Goal: Task Accomplishment & Management: Complete application form

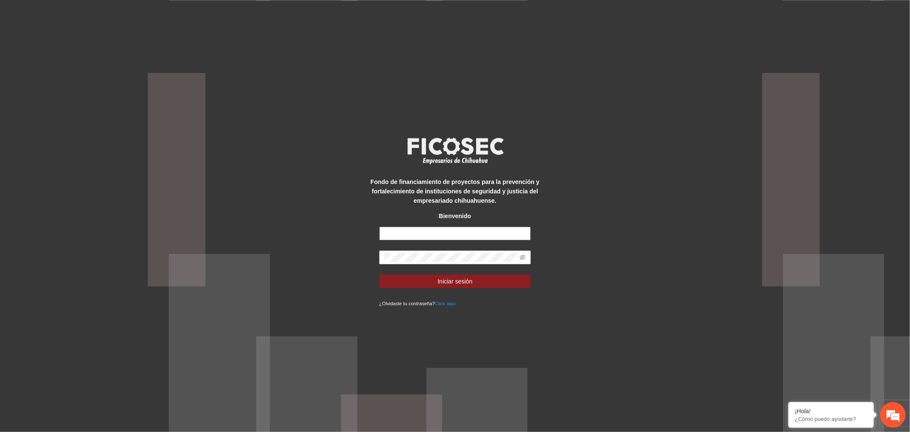
click at [458, 231] on input "text" at bounding box center [455, 233] width 152 height 14
type input "**********"
click at [484, 283] on button "Iniciar sesión" at bounding box center [455, 281] width 152 height 14
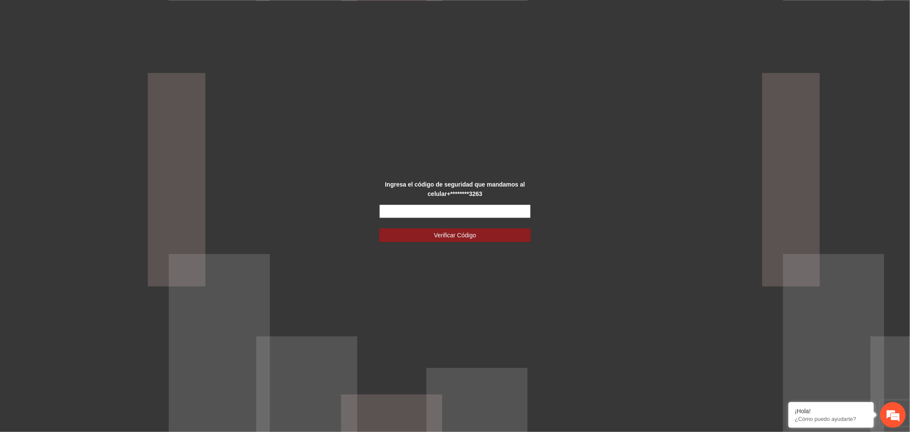
click at [469, 208] on input "text" at bounding box center [455, 211] width 152 height 14
type input "******"
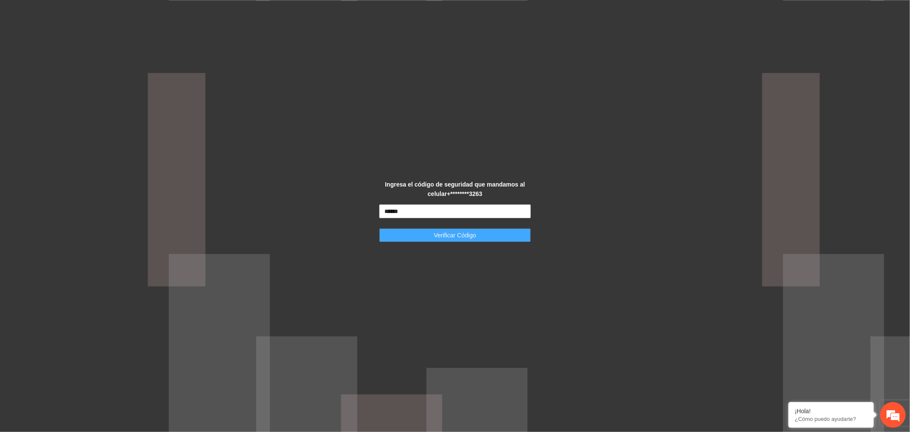
click at [483, 235] on button "Verificar Código" at bounding box center [455, 235] width 152 height 14
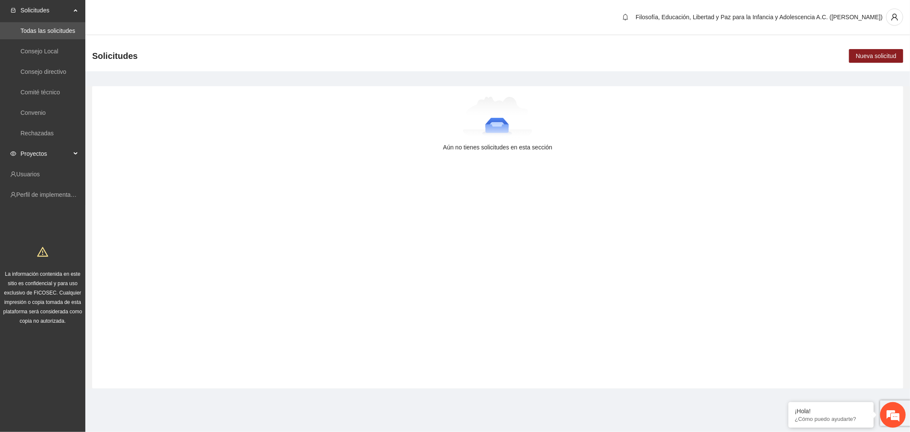
click at [56, 154] on span "Proyectos" at bounding box center [45, 153] width 50 height 17
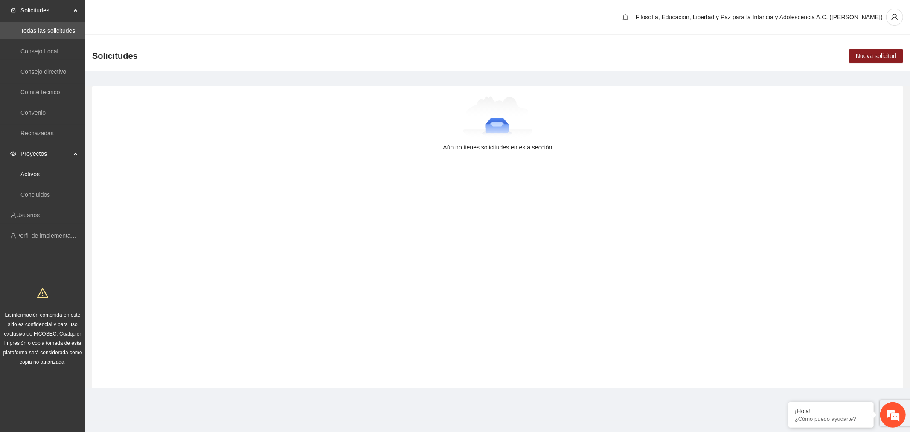
click at [40, 177] on link "Activos" at bounding box center [29, 174] width 19 height 7
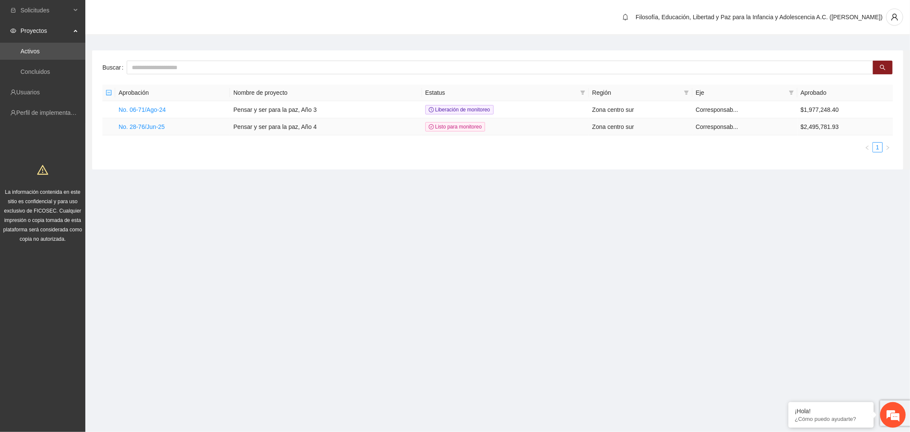
click at [148, 126] on link "No. 28-76/Jun-25" at bounding box center [142, 126] width 46 height 7
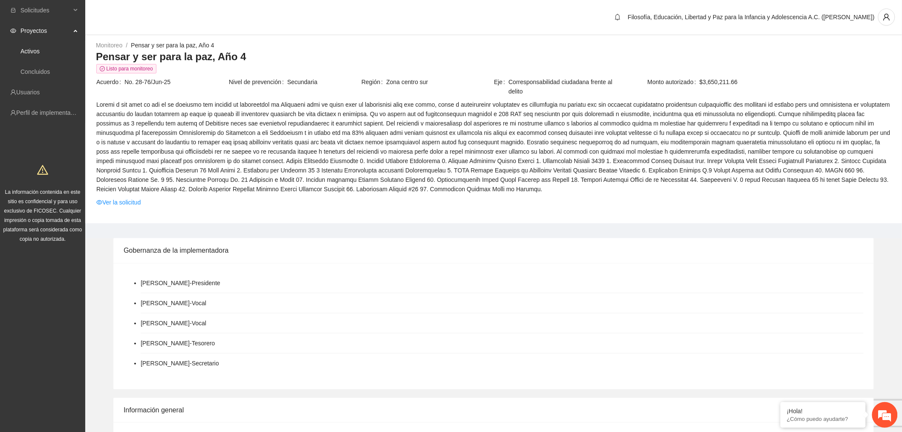
click at [38, 48] on link "Activos" at bounding box center [29, 51] width 19 height 7
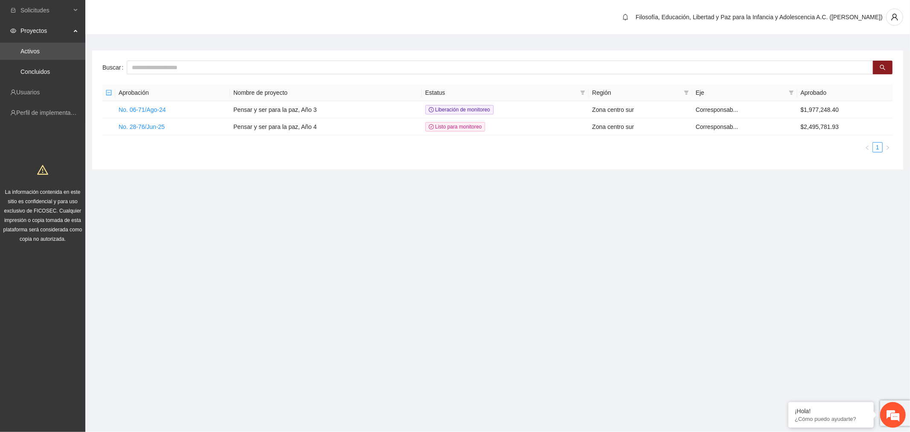
click at [47, 74] on link "Concluidos" at bounding box center [34, 71] width 29 height 7
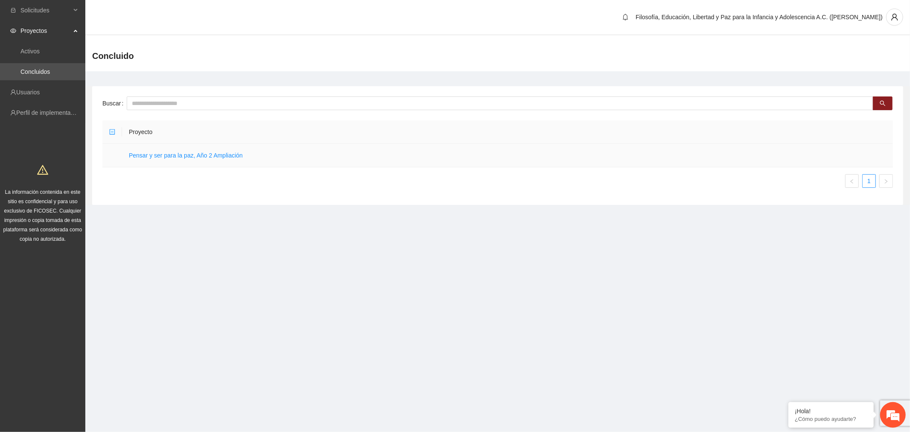
click at [167, 158] on link "Pensar y ser para la paz, Año 2 Ampliación" at bounding box center [186, 155] width 114 height 7
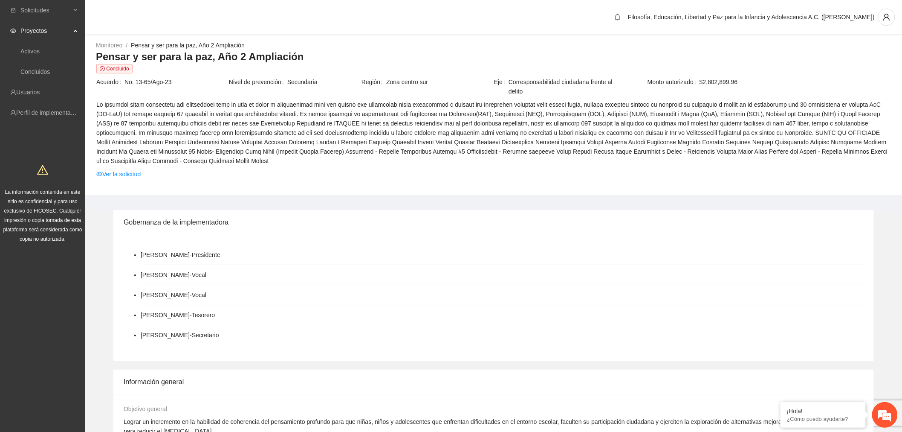
click at [137, 174] on link "Ver la solicitud" at bounding box center [118, 173] width 44 height 9
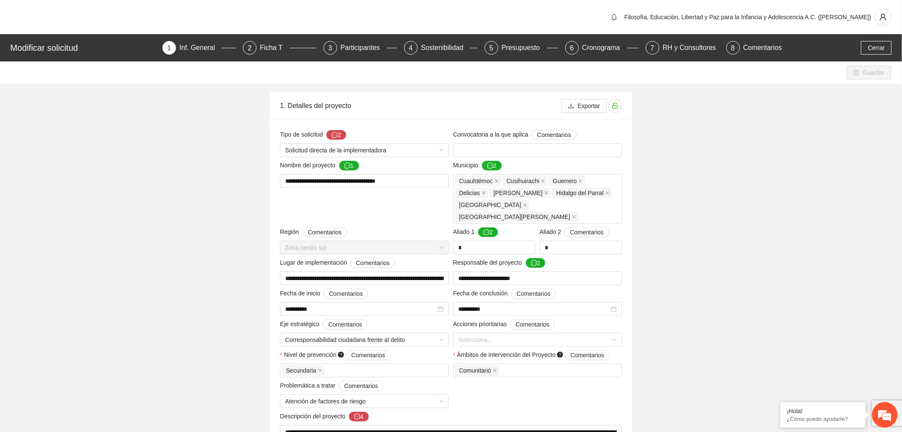
click at [266, 49] on div "Ficha T" at bounding box center [274, 48] width 29 height 14
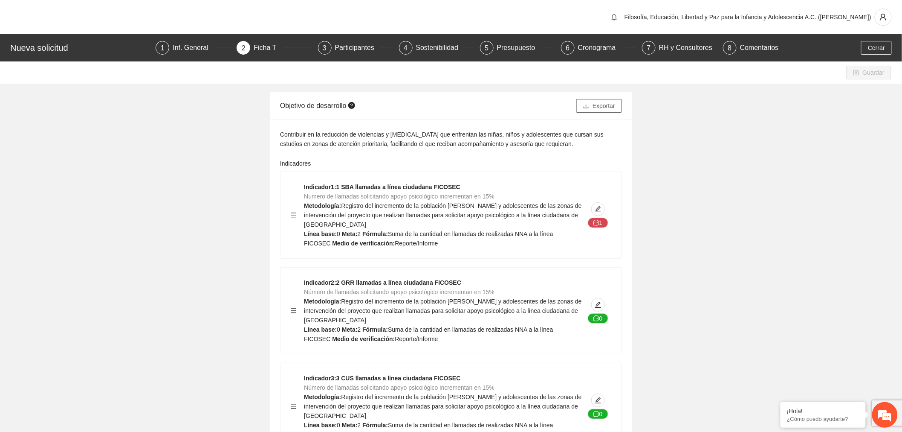
click at [593, 107] on button "Exportar" at bounding box center [600, 106] width 46 height 14
click at [879, 52] on button "Cerrar" at bounding box center [877, 48] width 31 height 14
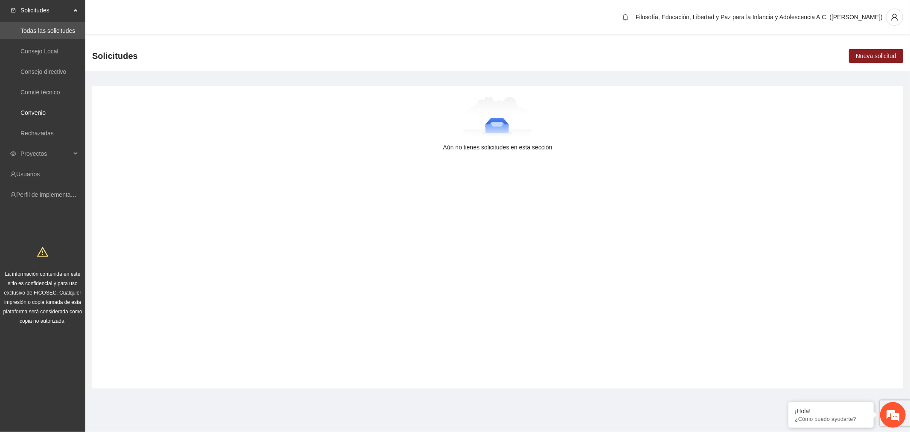
click at [46, 114] on link "Convenio" at bounding box center [32, 112] width 25 height 7
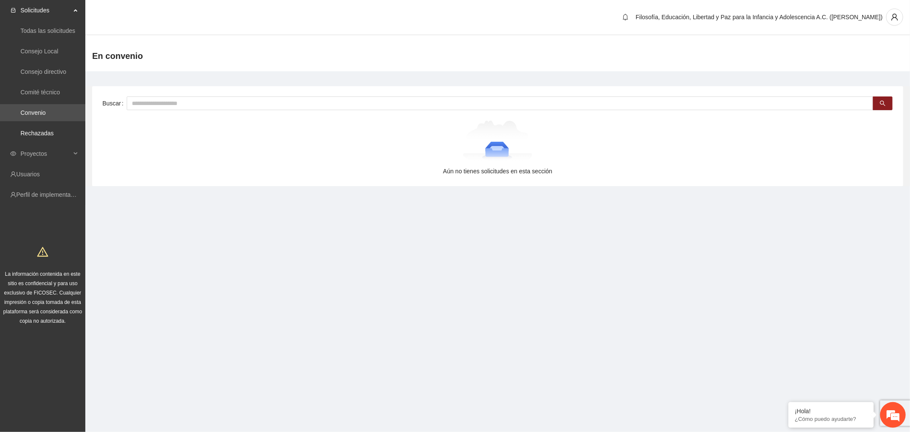
click at [26, 135] on link "Rechazadas" at bounding box center [36, 133] width 33 height 7
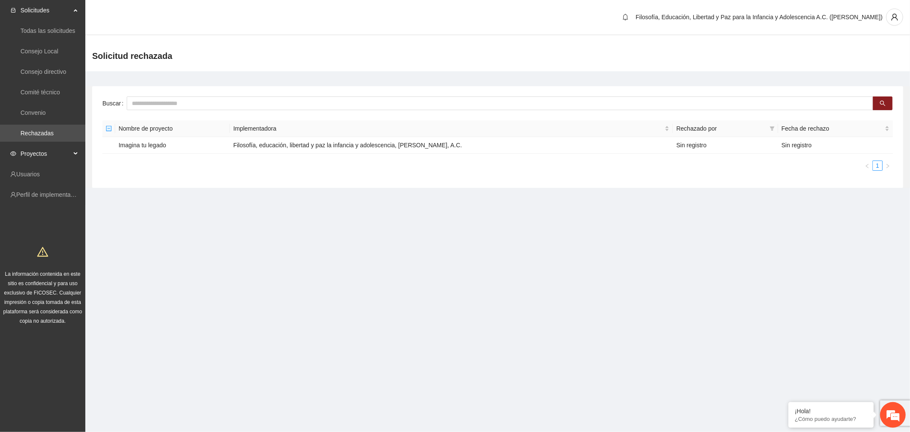
click at [50, 154] on span "Proyectos" at bounding box center [45, 153] width 50 height 17
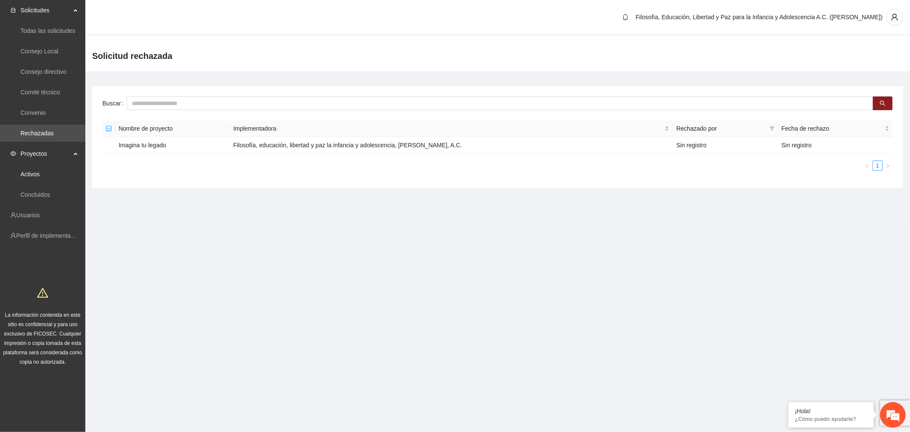
click at [40, 171] on link "Activos" at bounding box center [29, 174] width 19 height 7
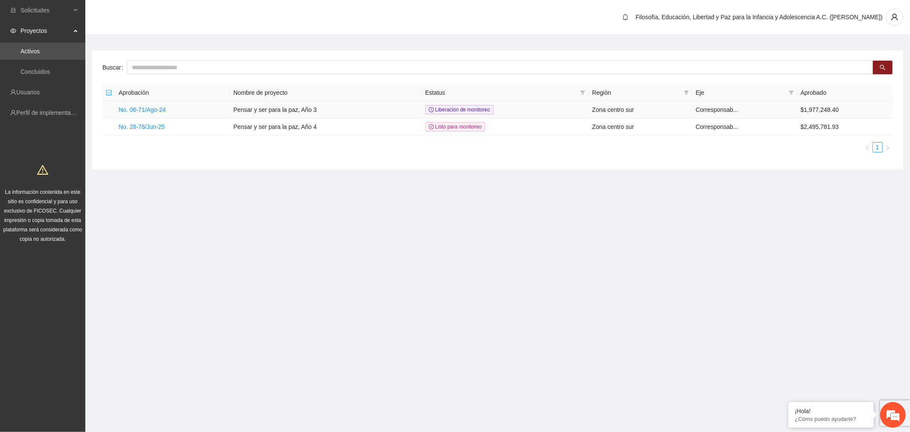
click at [300, 111] on td "Pensar y ser para la paz, Año 3" at bounding box center [325, 109] width 191 height 17
click at [159, 113] on link "No. 06-71/Ago-24" at bounding box center [142, 109] width 47 height 7
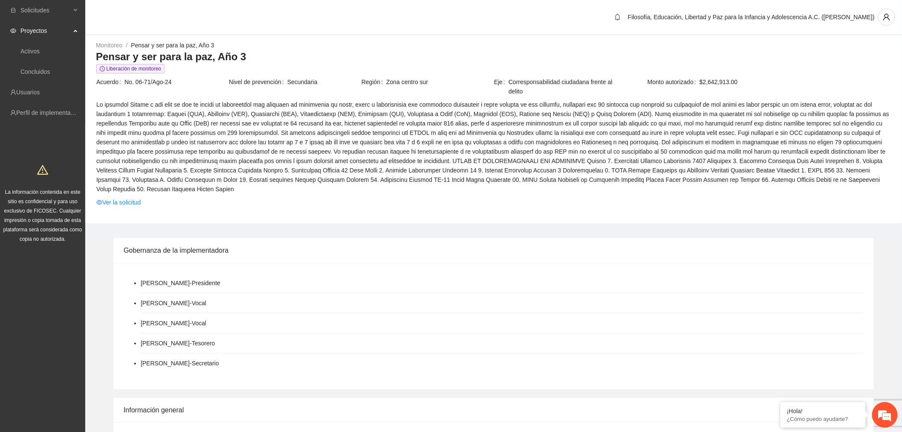
click at [124, 197] on link "Ver la solicitud" at bounding box center [118, 201] width 44 height 9
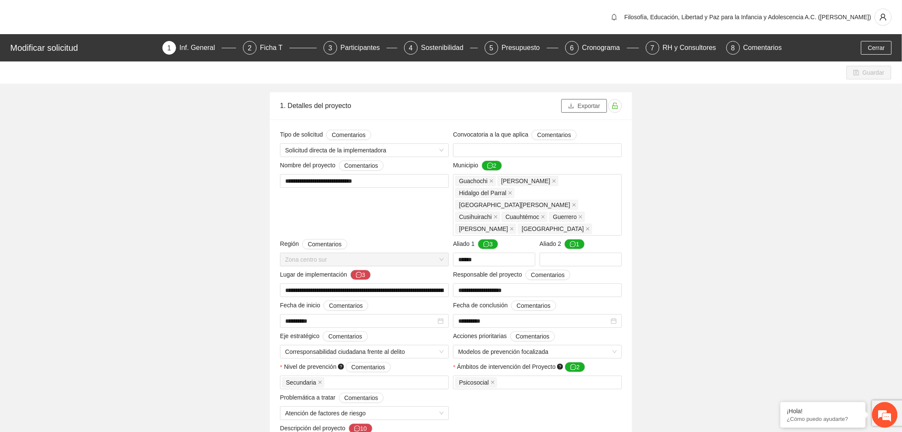
click at [590, 106] on span "Exportar" at bounding box center [589, 105] width 23 height 9
click at [276, 42] on div "Ficha T" at bounding box center [274, 48] width 29 height 14
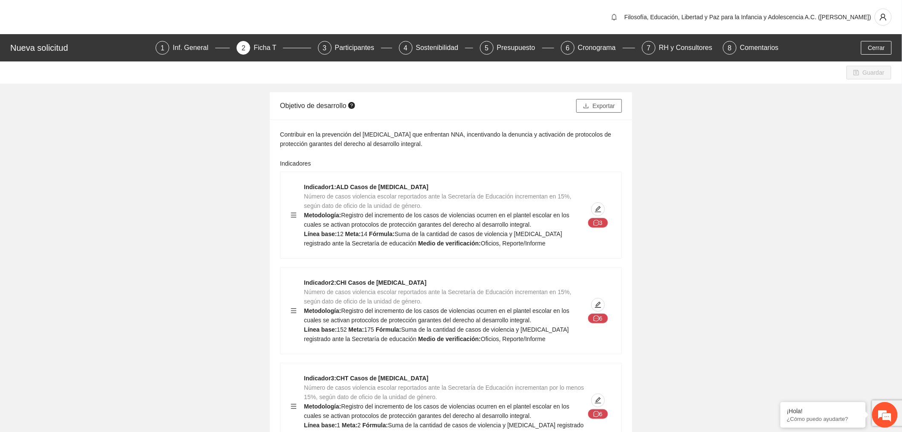
click at [601, 104] on span "Exportar" at bounding box center [604, 105] width 23 height 9
click at [871, 43] on span "Cerrar" at bounding box center [876, 47] width 17 height 9
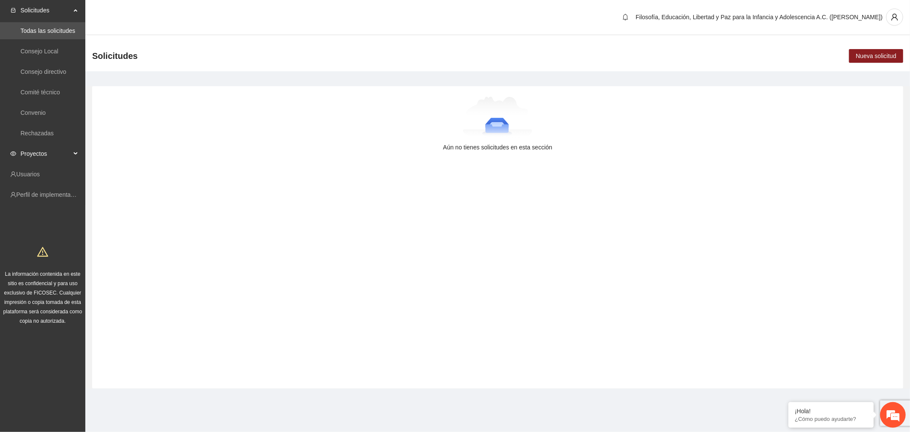
click at [50, 153] on span "Proyectos" at bounding box center [45, 153] width 50 height 17
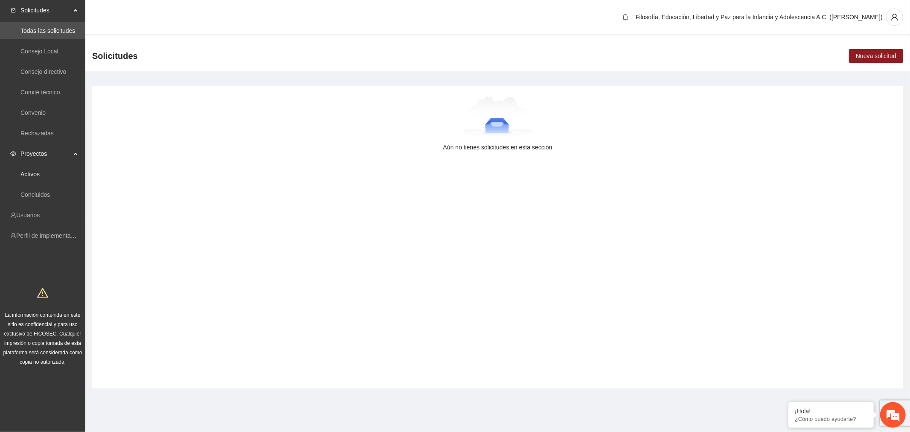
click at [40, 172] on link "Activos" at bounding box center [29, 174] width 19 height 7
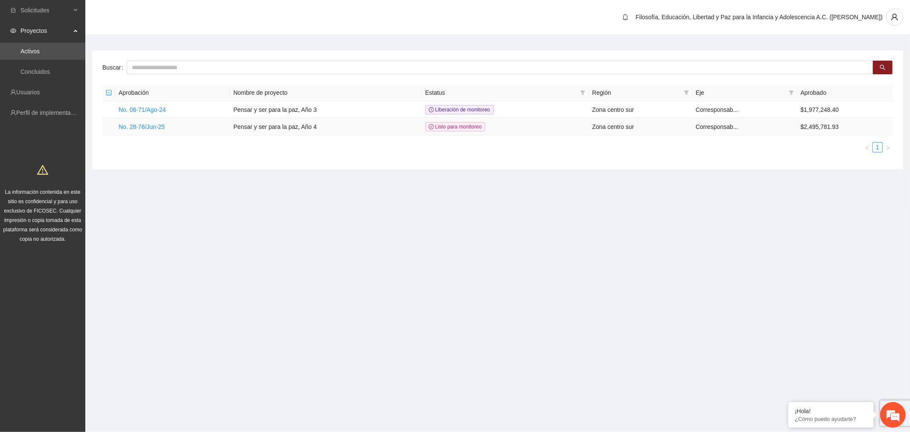
click at [155, 126] on link "No. 28-76/Jun-25" at bounding box center [142, 126] width 46 height 7
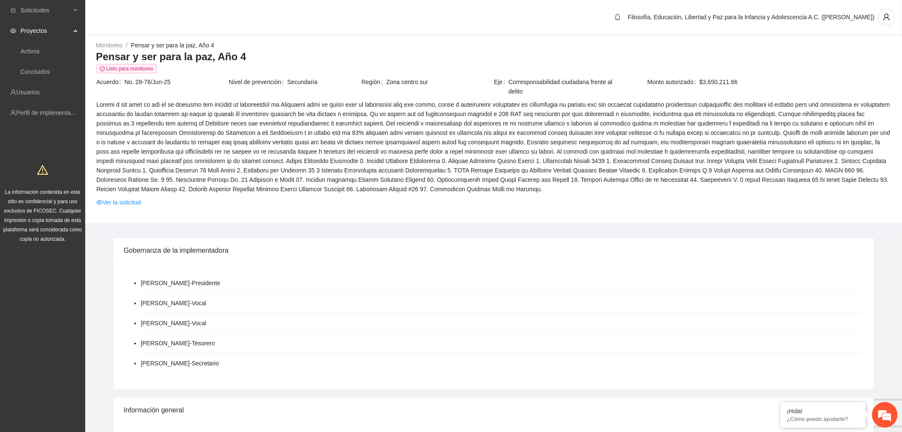
click at [131, 200] on link "Ver la solicitud" at bounding box center [118, 201] width 44 height 9
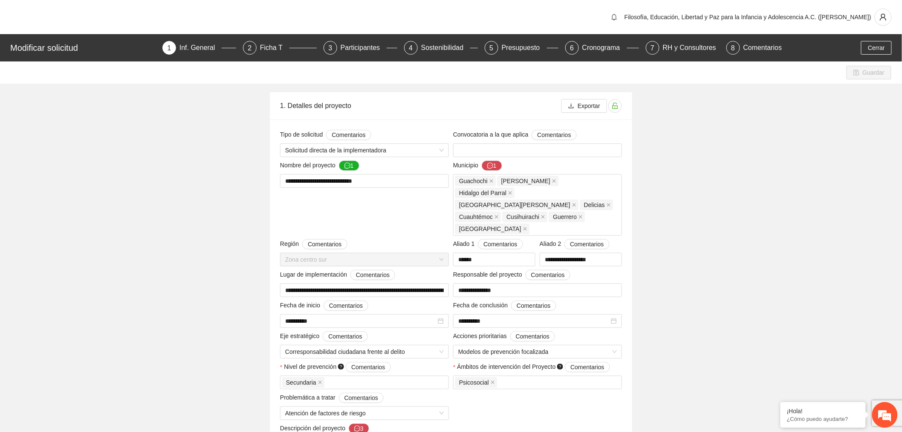
click at [282, 40] on div "Modificar solicitud 1 Inf. General 2 Ficha T 3 Participantes 4 Sostenibilidad 5…" at bounding box center [451, 47] width 902 height 27
click at [279, 50] on div "Ficha T" at bounding box center [274, 48] width 29 height 14
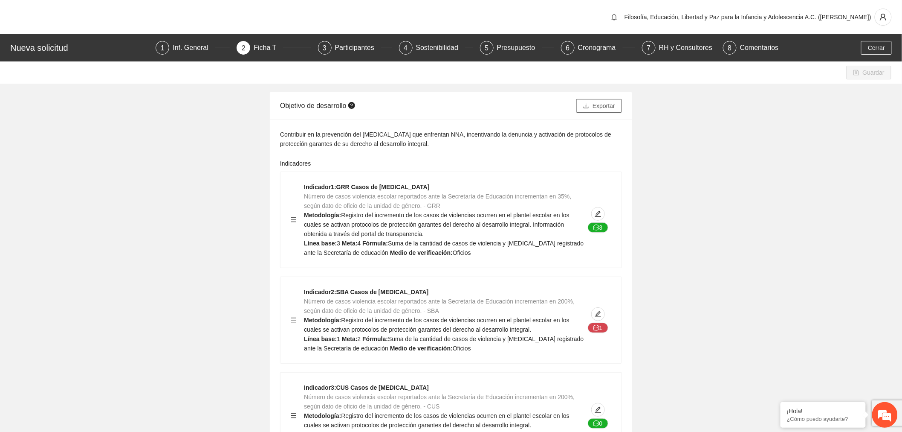
click at [595, 107] on span "Exportar" at bounding box center [604, 105] width 23 height 9
click at [510, 44] on div "Presupuesto" at bounding box center [519, 48] width 45 height 14
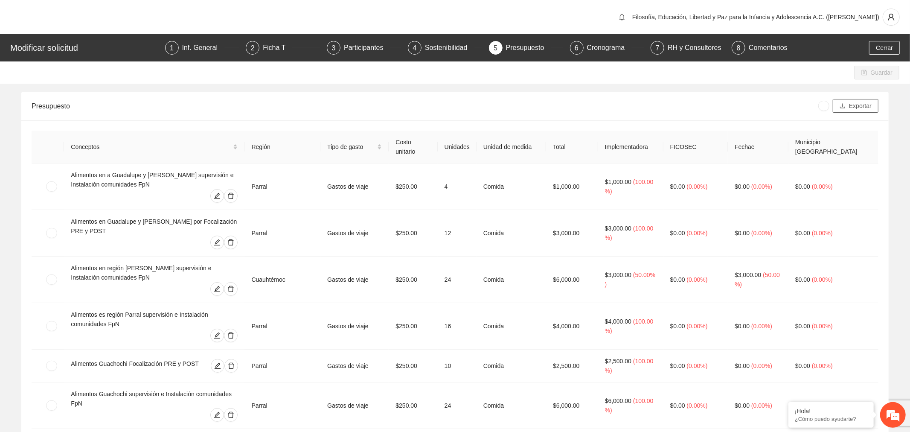
click at [849, 105] on span "Exportar" at bounding box center [860, 105] width 23 height 9
click at [131, 19] on div "Filosofía, Educación, Libertad y Paz para la Infancia y Adolescencia A.C. ([PER…" at bounding box center [451, 17] width 902 height 34
click at [870, 53] on button "Cerrar" at bounding box center [877, 48] width 31 height 14
